Goal: Information Seeking & Learning: Learn about a topic

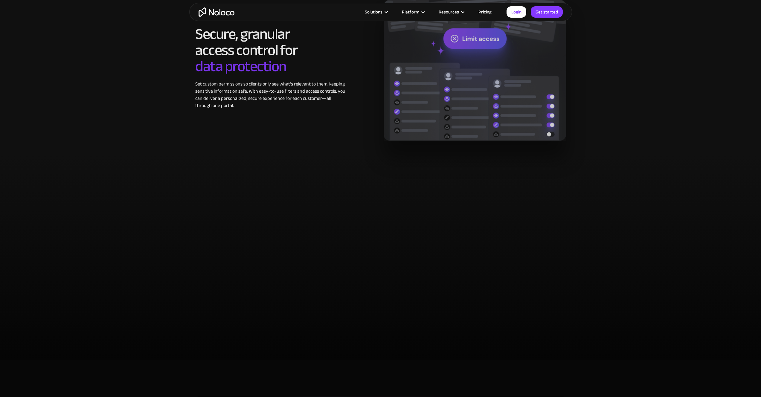
scroll to position [1117, 0]
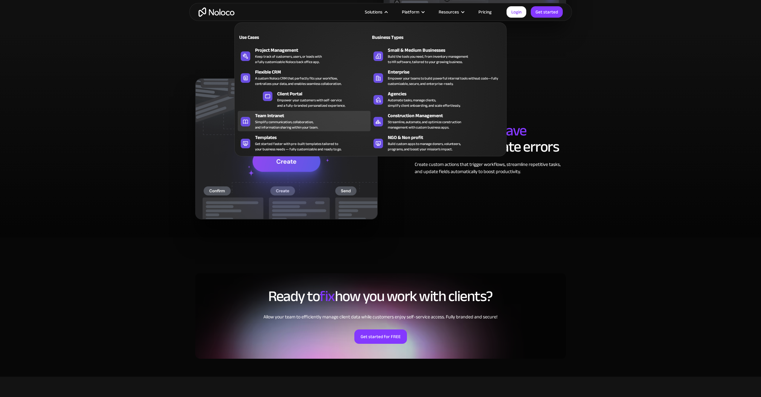
click at [283, 120] on div "Simplify communication, collaboration, and information sharing within your team." at bounding box center [286, 124] width 63 height 11
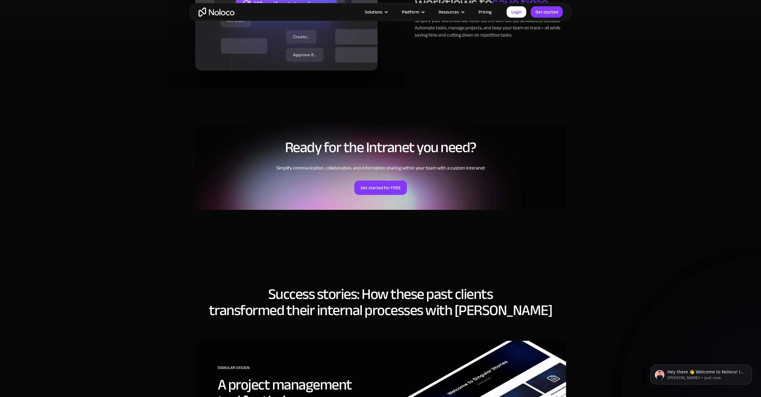
scroll to position [1269, 0]
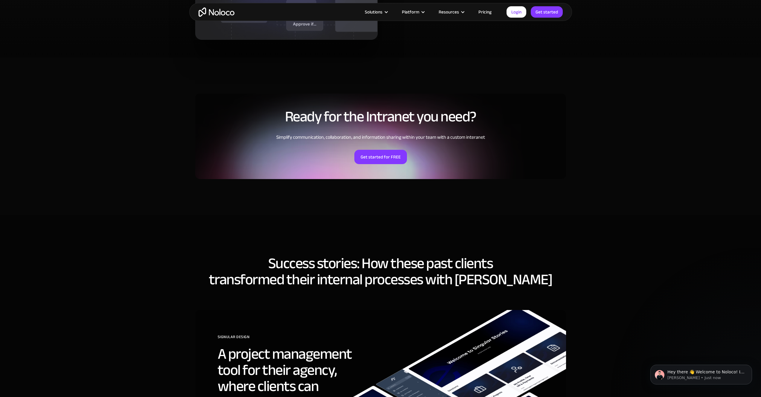
click at [481, 12] on link "Pricing" at bounding box center [485, 12] width 28 height 8
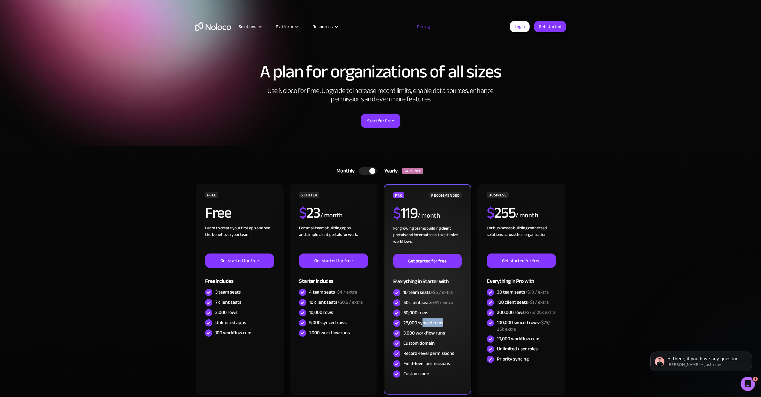
drag, startPoint x: 448, startPoint y: 325, endPoint x: 423, endPoint y: 319, distance: 25.7
click at [423, 319] on div "25,000 synced rows" at bounding box center [427, 323] width 68 height 10
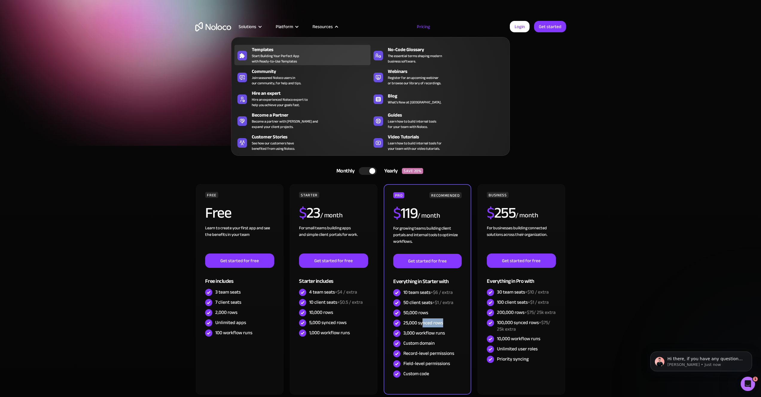
click at [274, 59] on span "Start Building Your Perfect App with Ready-to-Use Templates" at bounding box center [276, 58] width 48 height 11
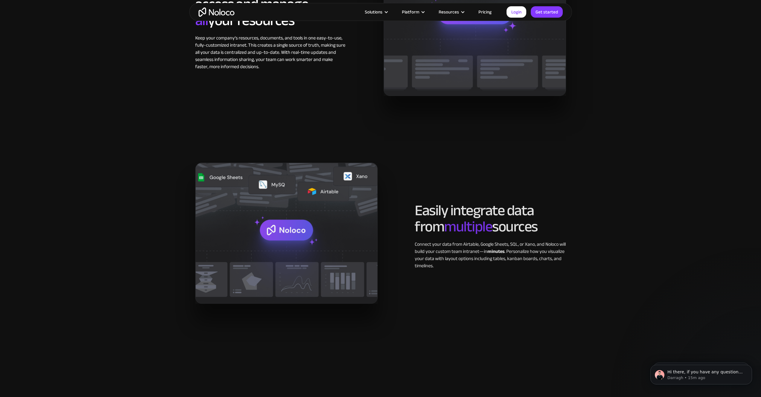
scroll to position [614, 0]
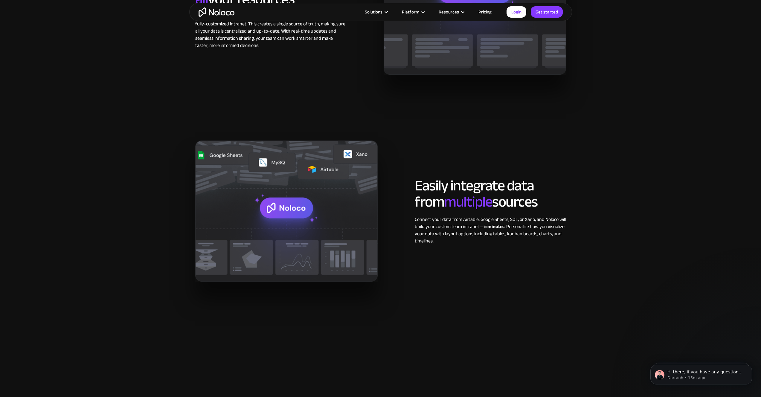
click at [483, 13] on link "Pricing" at bounding box center [485, 12] width 28 height 8
